Goal: Transaction & Acquisition: Purchase product/service

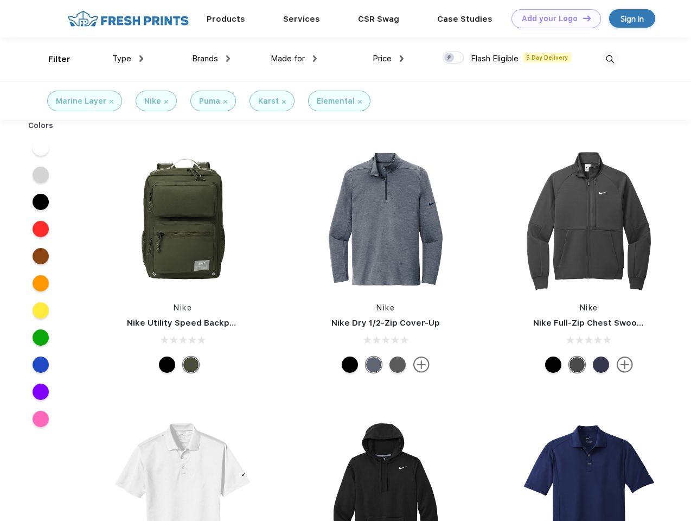
click at [552, 18] on link "Add your Logo Design Tool" at bounding box center [555, 18] width 89 height 19
click at [0, 0] on div "Design Tool" at bounding box center [0, 0] width 0 height 0
click at [582, 18] on link "Add your Logo Design Tool" at bounding box center [555, 18] width 89 height 19
click at [52, 59] on div "Filter" at bounding box center [59, 59] width 22 height 12
click at [128, 59] on span "Type" at bounding box center [121, 59] width 19 height 10
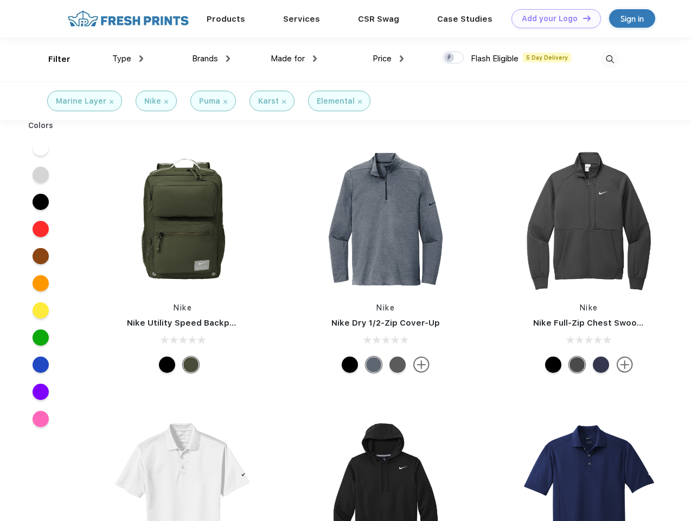
click at [211, 59] on span "Brands" at bounding box center [205, 59] width 26 height 10
click at [294, 59] on span "Made for" at bounding box center [288, 59] width 34 height 10
click at [388, 59] on span "Price" at bounding box center [381, 59] width 19 height 10
click at [453, 58] on div at bounding box center [452, 58] width 21 height 12
click at [449, 58] on input "checkbox" at bounding box center [445, 54] width 7 height 7
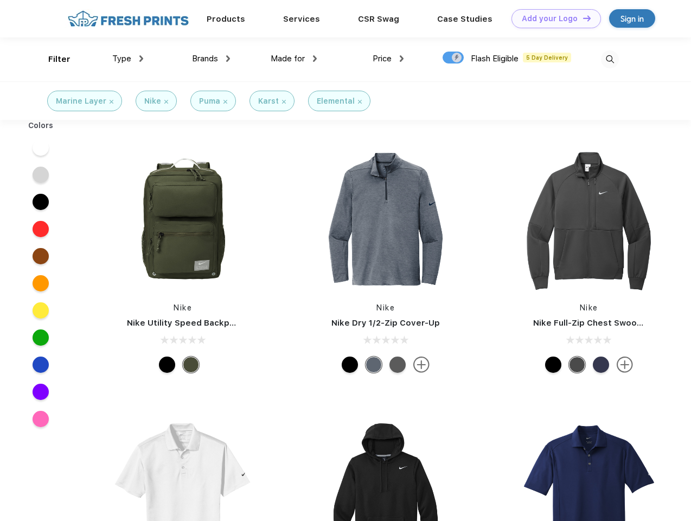
click at [609, 59] on img at bounding box center [610, 59] width 18 height 18
